Goal: Task Accomplishment & Management: Manage account settings

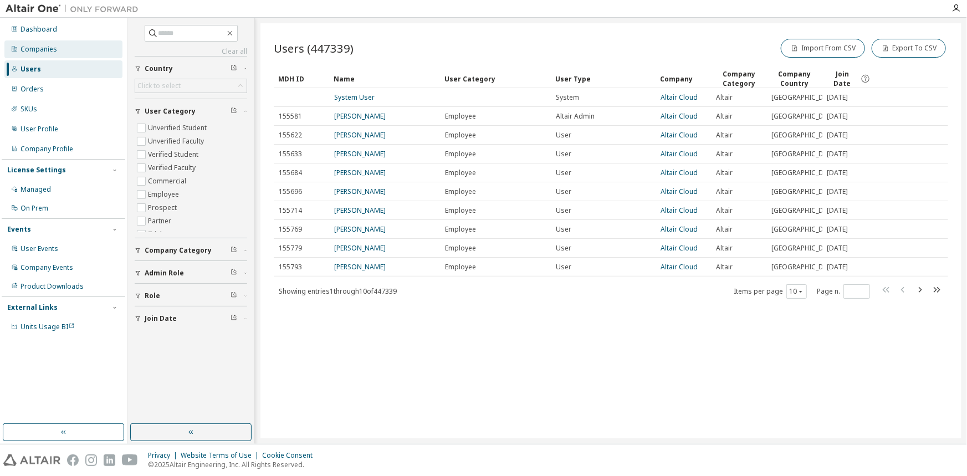
click at [47, 50] on div "Companies" at bounding box center [39, 49] width 37 height 9
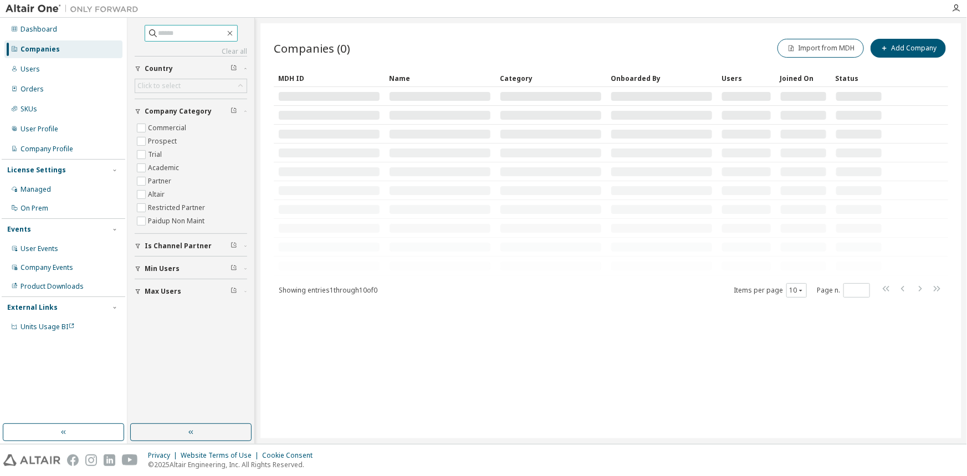
click at [188, 33] on input "text" at bounding box center [191, 33] width 66 height 11
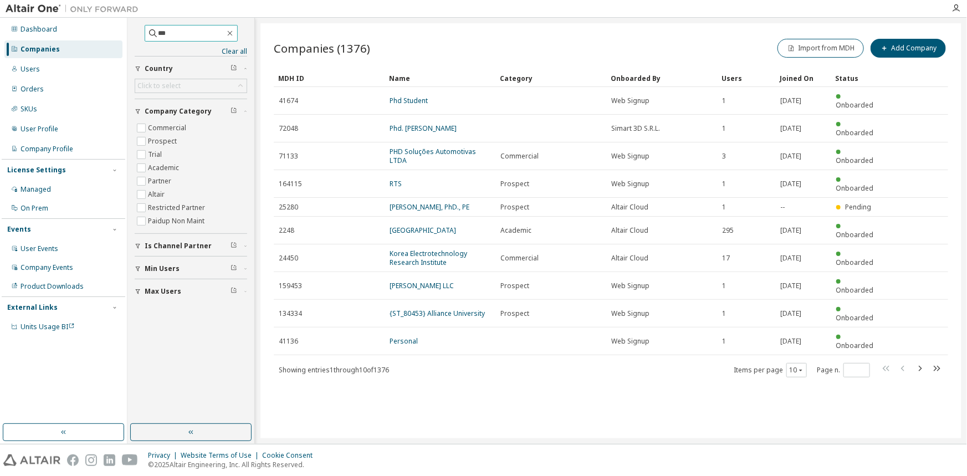
click at [179, 35] on input "***" at bounding box center [191, 33] width 66 height 11
type input "**********"
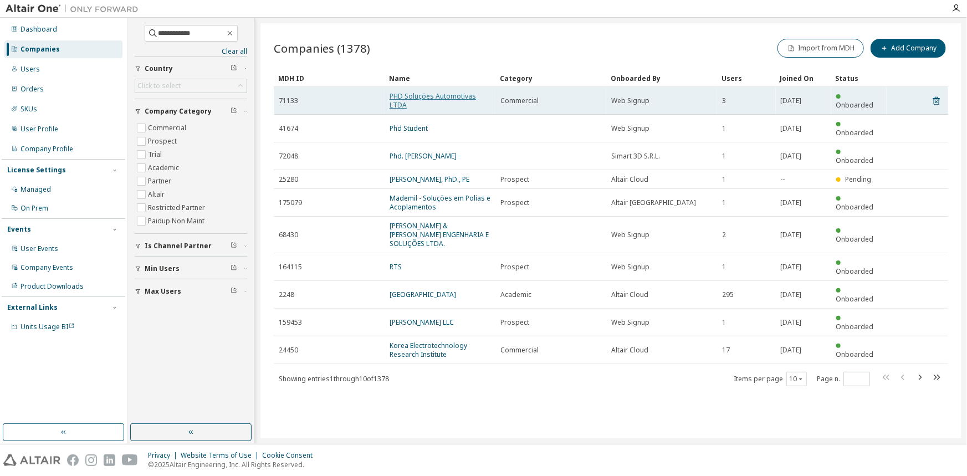
click at [398, 101] on link "PHD Soluções Automotivas LTDA" at bounding box center [433, 100] width 86 height 18
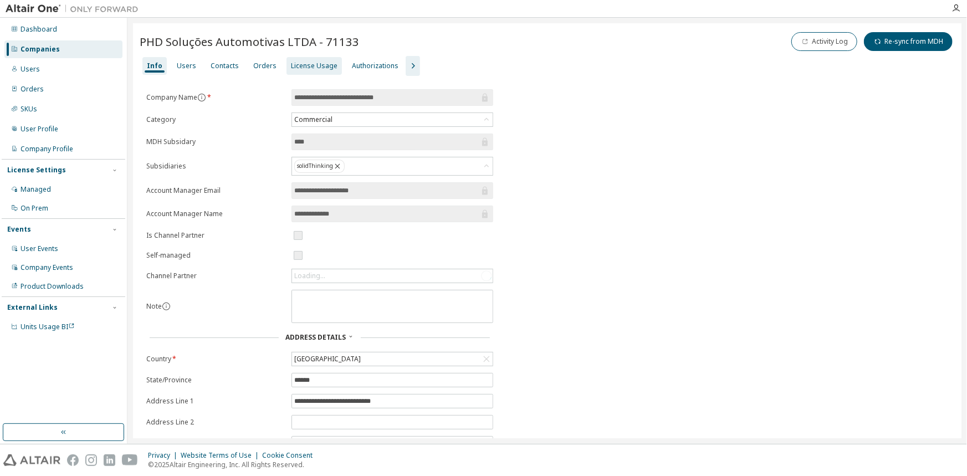
click at [296, 71] on div "License Usage" at bounding box center [313, 66] width 55 height 18
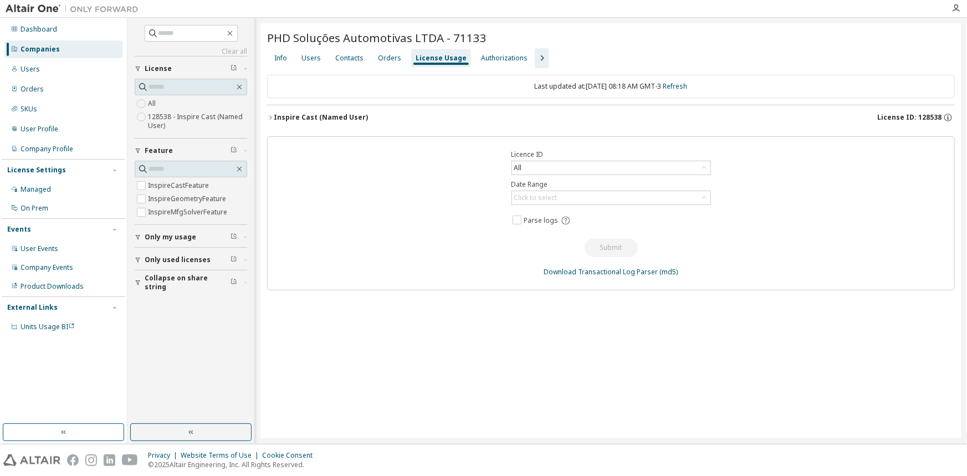
click at [305, 113] on div "Inspire Cast (Named User)" at bounding box center [321, 117] width 94 height 9
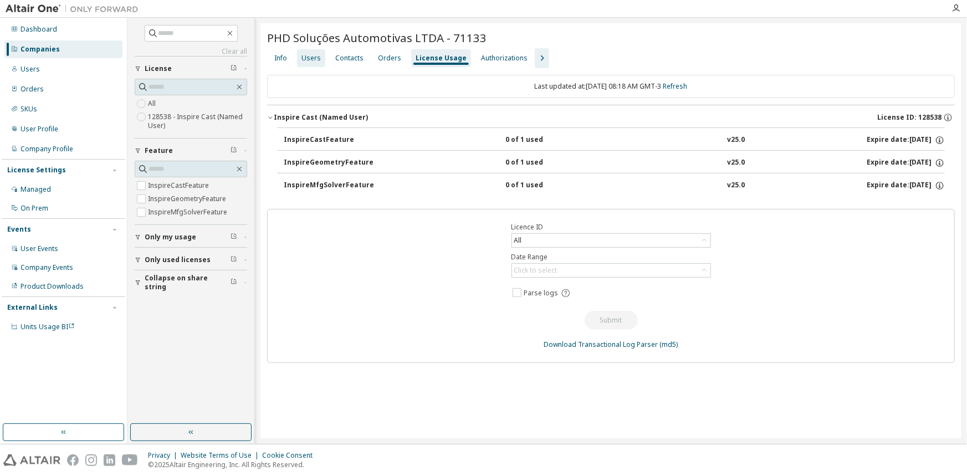
click at [315, 55] on div "Users" at bounding box center [310, 58] width 19 height 9
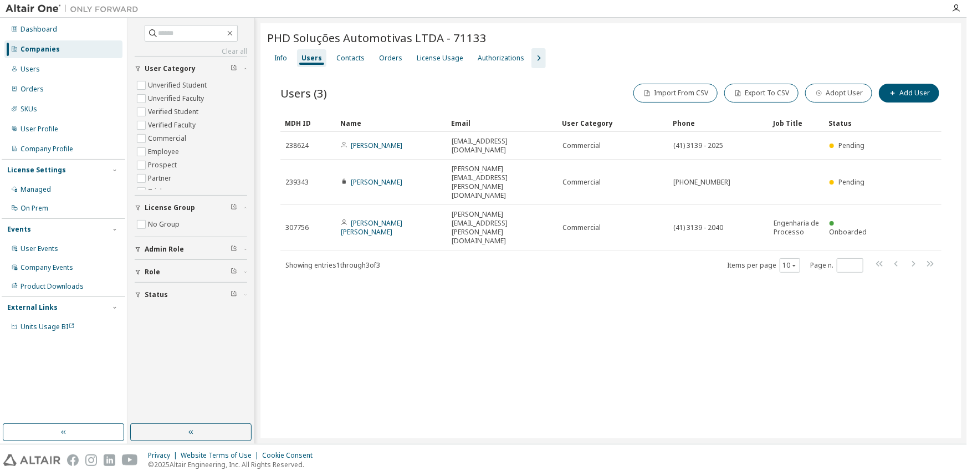
click at [532, 59] on icon "button" at bounding box center [538, 58] width 13 height 13
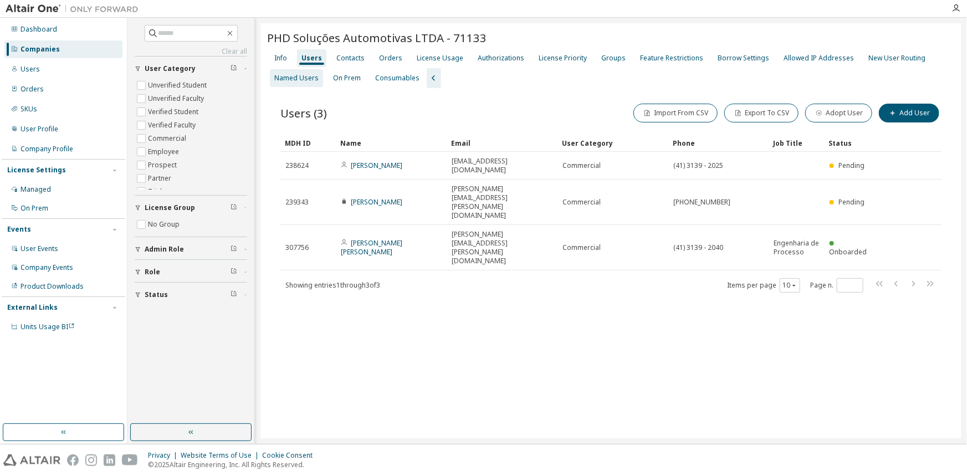
click at [301, 75] on div "Named Users" at bounding box center [296, 78] width 44 height 9
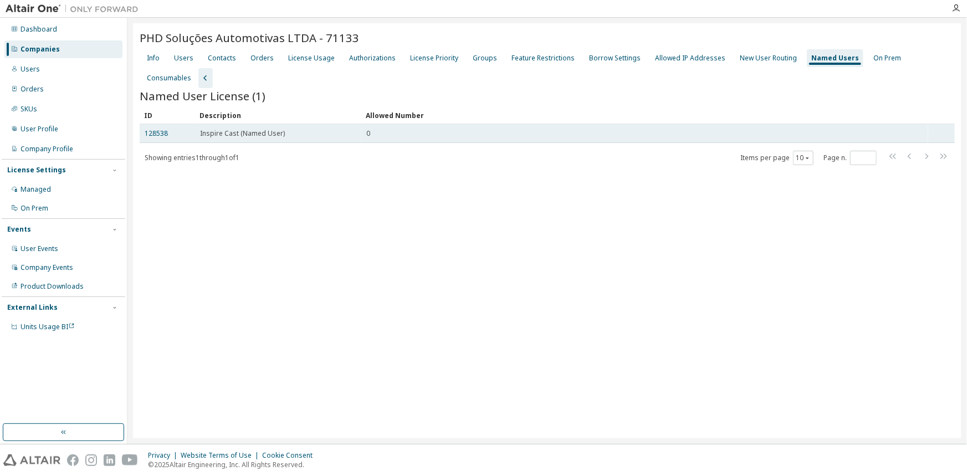
click at [279, 129] on span "Inspire Cast (Named User)" at bounding box center [242, 133] width 85 height 9
click at [149, 129] on link "128538" at bounding box center [156, 133] width 23 height 9
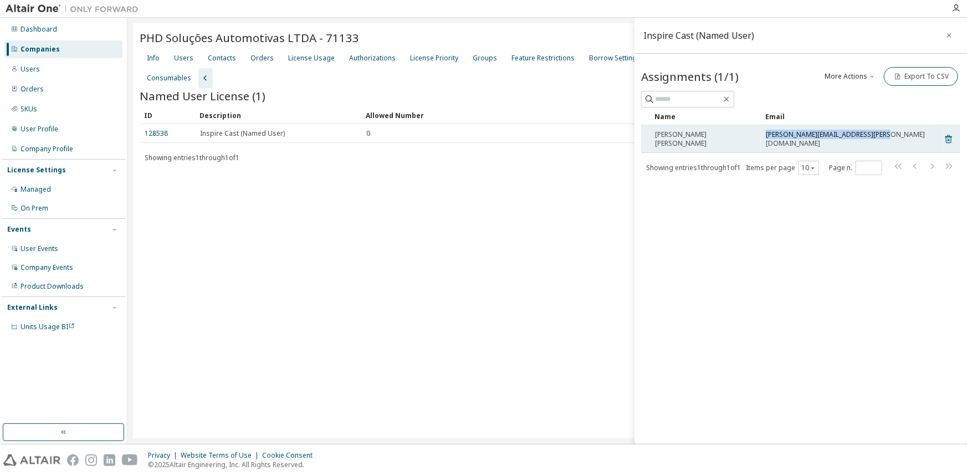
drag, startPoint x: 889, startPoint y: 133, endPoint x: 764, endPoint y: 135, distance: 125.3
click at [764, 135] on td "wagner.queiroz@phdsolucoes.ind.br" at bounding box center [852, 139] width 182 height 28
copy span "wagner.queiroz@phdsolucoes.ind.br"
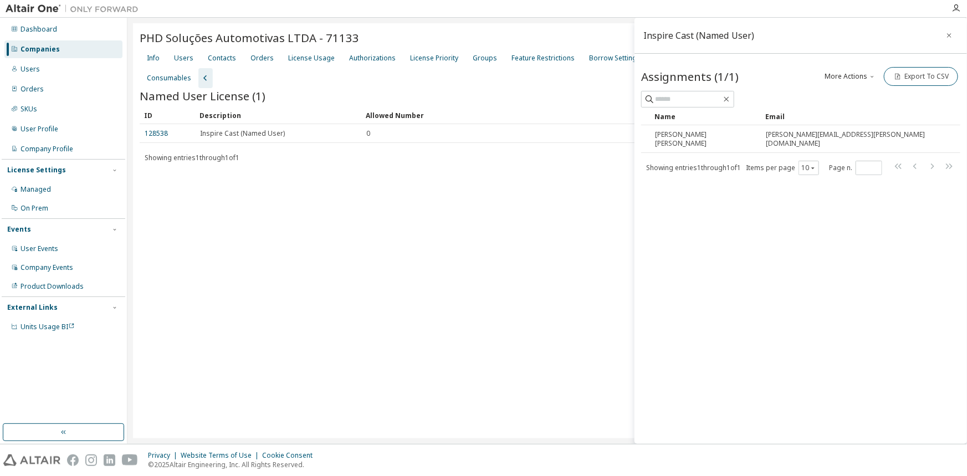
click at [30, 45] on div "Companies" at bounding box center [40, 49] width 39 height 9
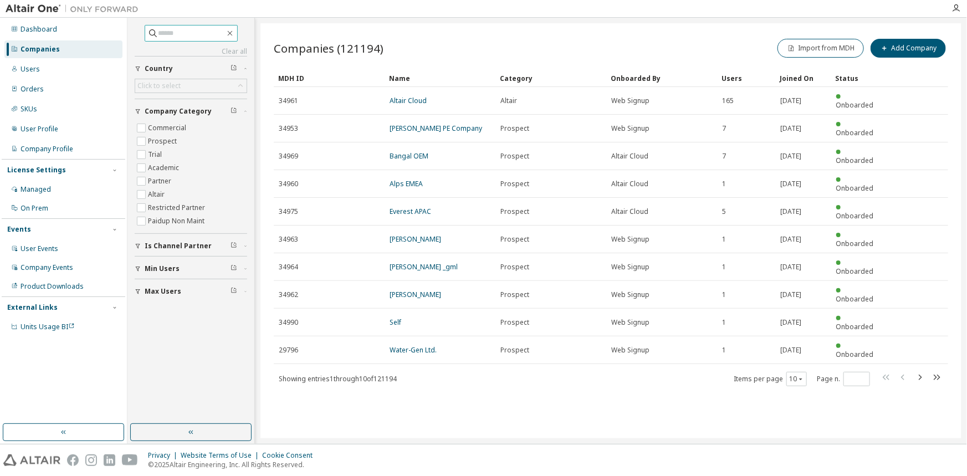
click at [189, 39] on span at bounding box center [191, 33] width 93 height 17
click at [186, 31] on input "text" at bounding box center [191, 33] width 66 height 11
type input "******"
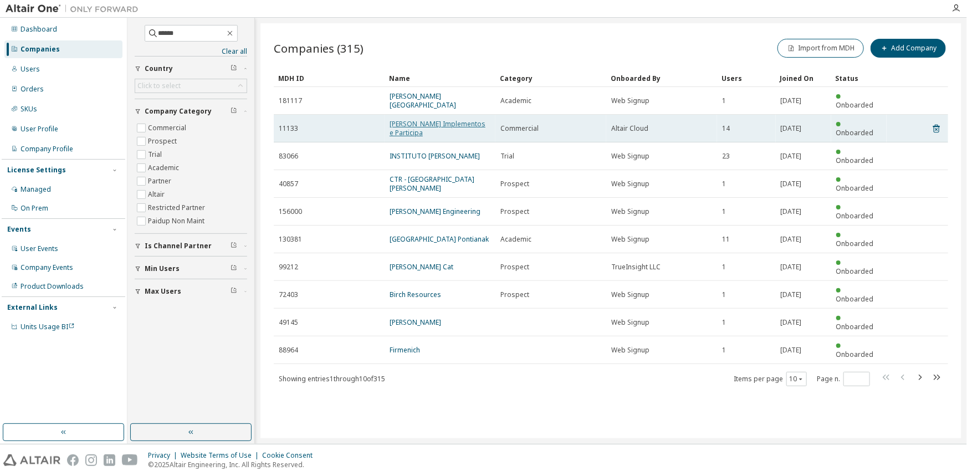
click at [412, 123] on link "Randon SA Implementos e Participa" at bounding box center [438, 128] width 96 height 18
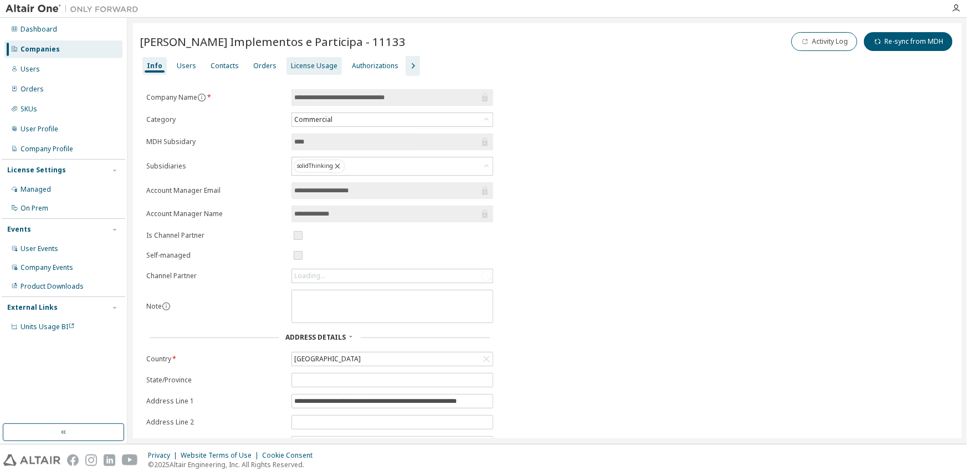
click at [326, 66] on div "License Usage" at bounding box center [314, 66] width 47 height 9
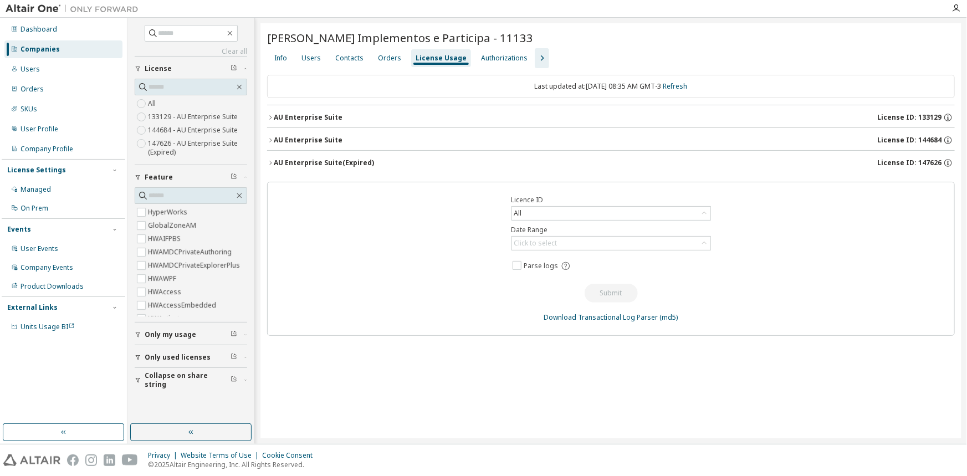
click at [309, 132] on button "AU Enterprise Suite License ID: 144684" at bounding box center [611, 140] width 688 height 24
